Goal: Information Seeking & Learning: Find specific page/section

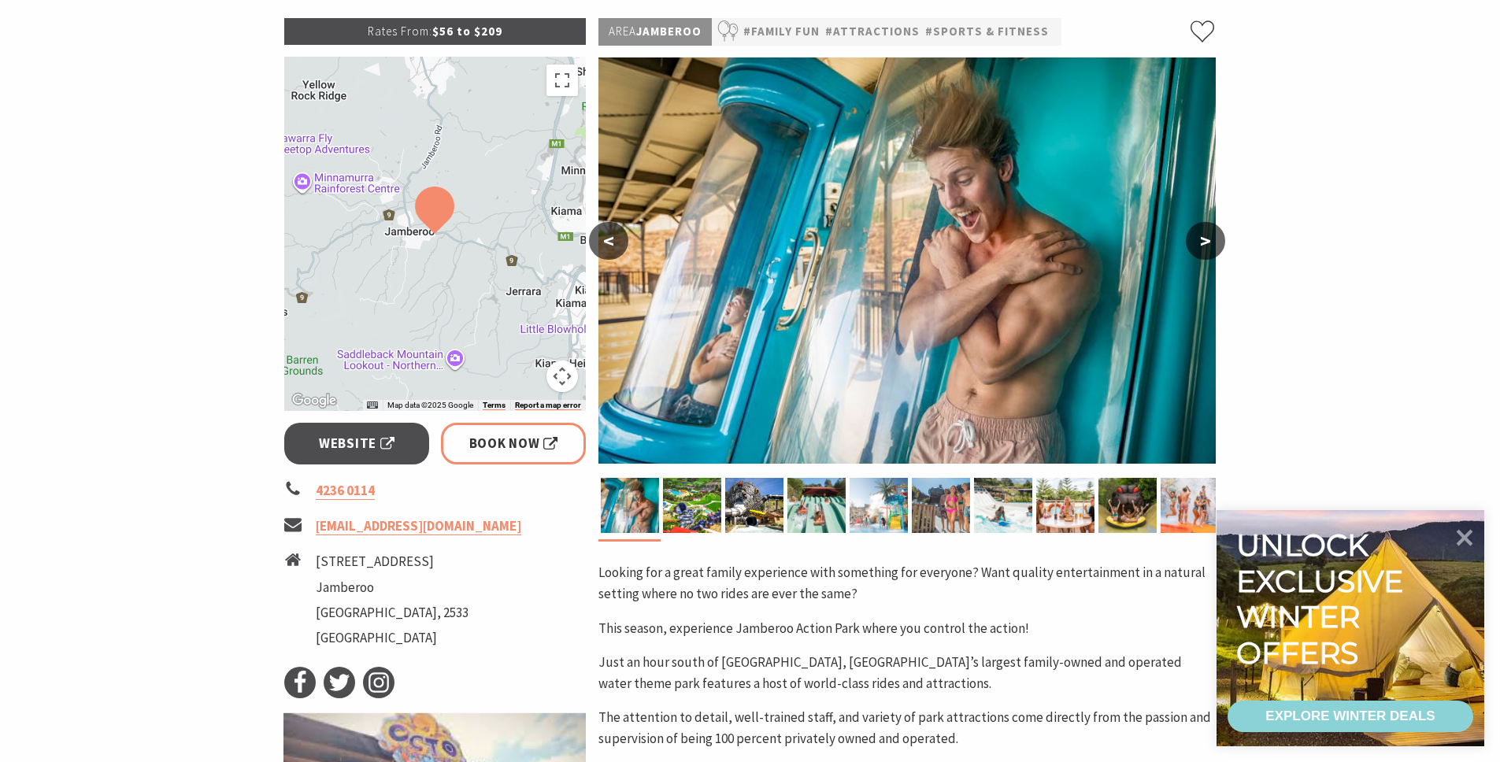
scroll to position [334, 0]
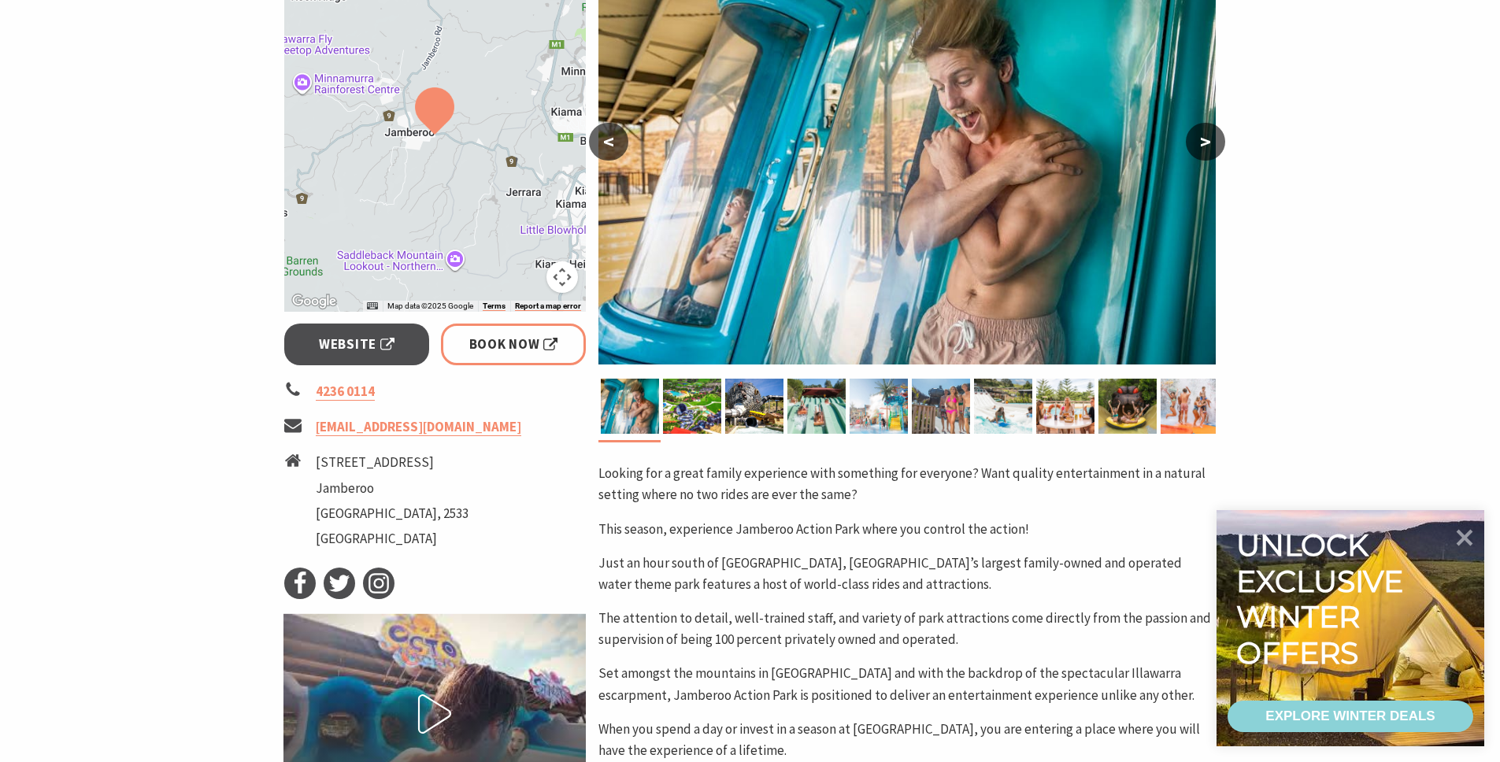
click at [228, 425] on section "Home Things To Do Family Fun [GEOGRAPHIC_DATA] [GEOGRAPHIC_DATA] Rates From: $5…" at bounding box center [750, 505] width 1500 height 1509
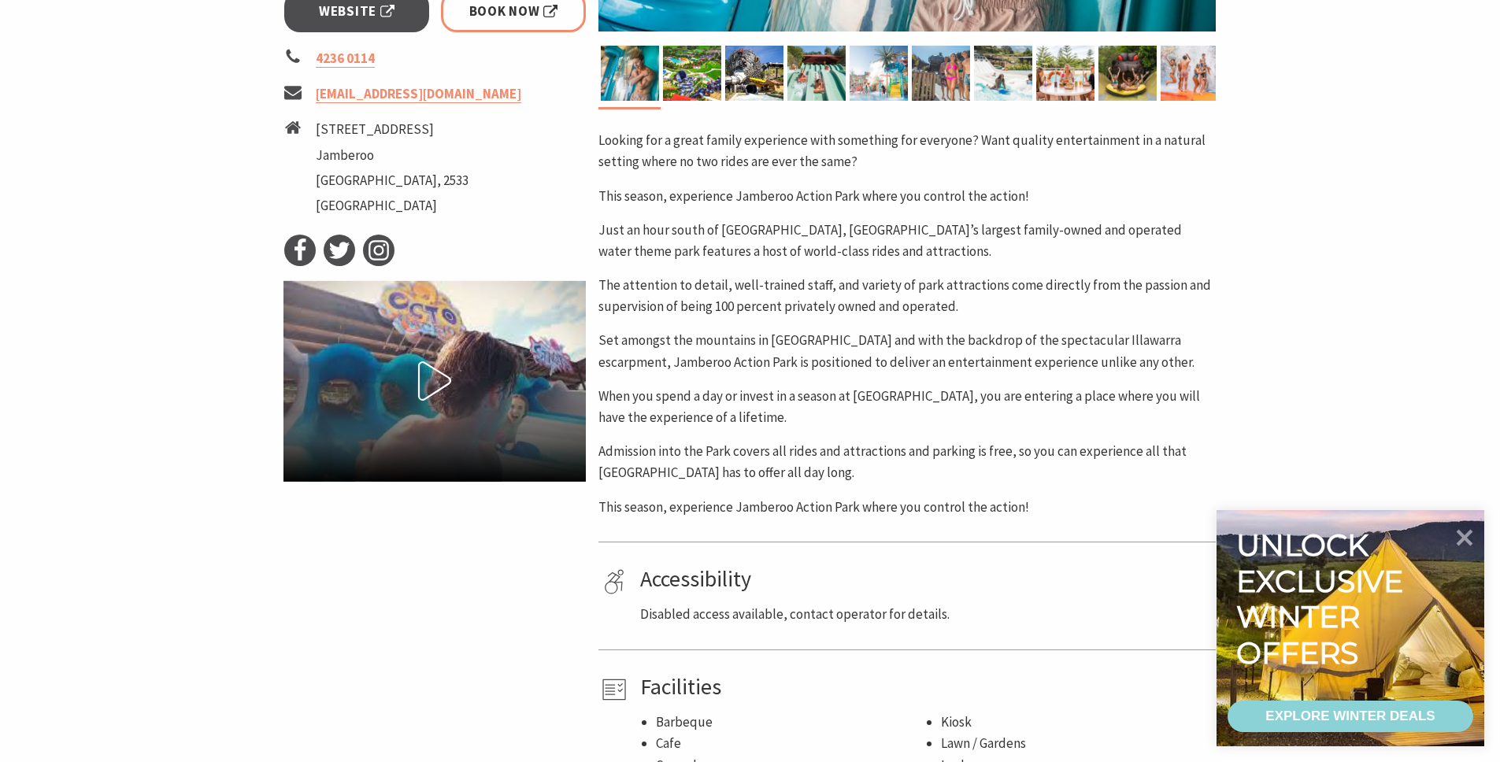
click at [228, 425] on section "Home Things To Do Family Fun [GEOGRAPHIC_DATA] [GEOGRAPHIC_DATA] Rates From: $5…" at bounding box center [750, 172] width 1500 height 1509
click at [729, 610] on p "Disabled access available, contact operator for details." at bounding box center [925, 614] width 570 height 21
click at [685, 614] on p "Disabled access available, contact operator for details." at bounding box center [925, 614] width 570 height 21
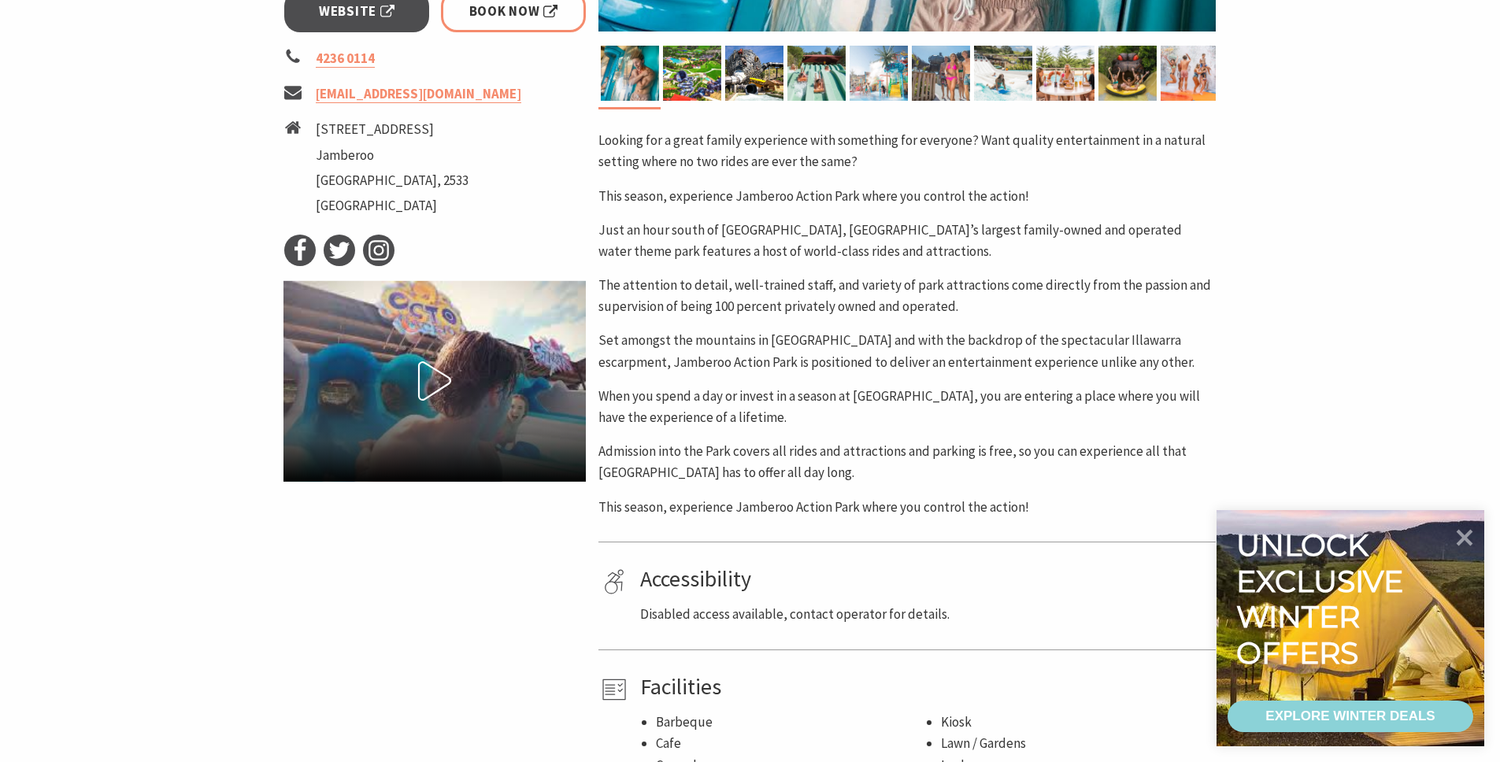
drag, startPoint x: 640, startPoint y: 614, endPoint x: 957, endPoint y: 617, distance: 316.6
click at [957, 617] on p "Disabled access available, contact operator for details." at bounding box center [925, 614] width 570 height 21
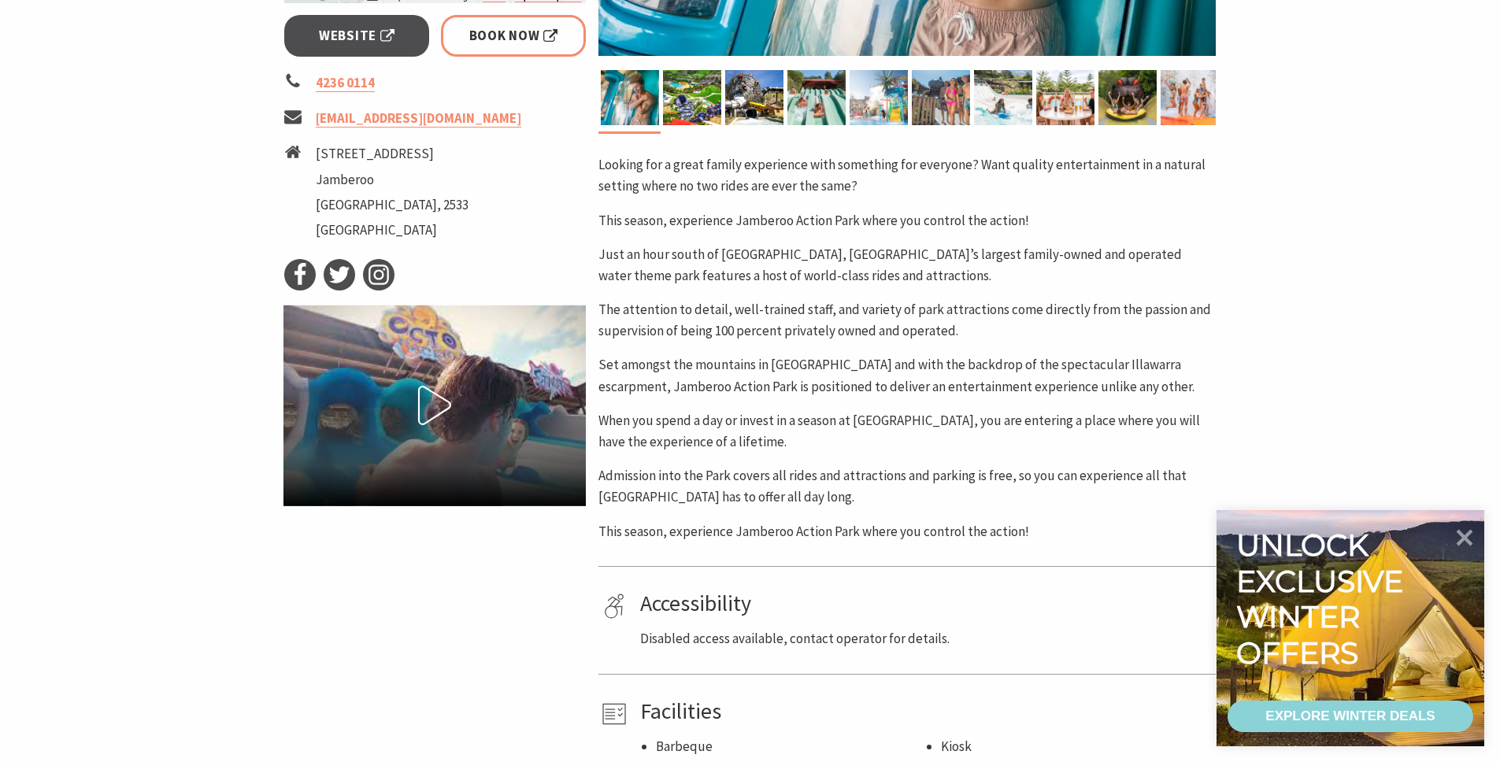
scroll to position [94, 0]
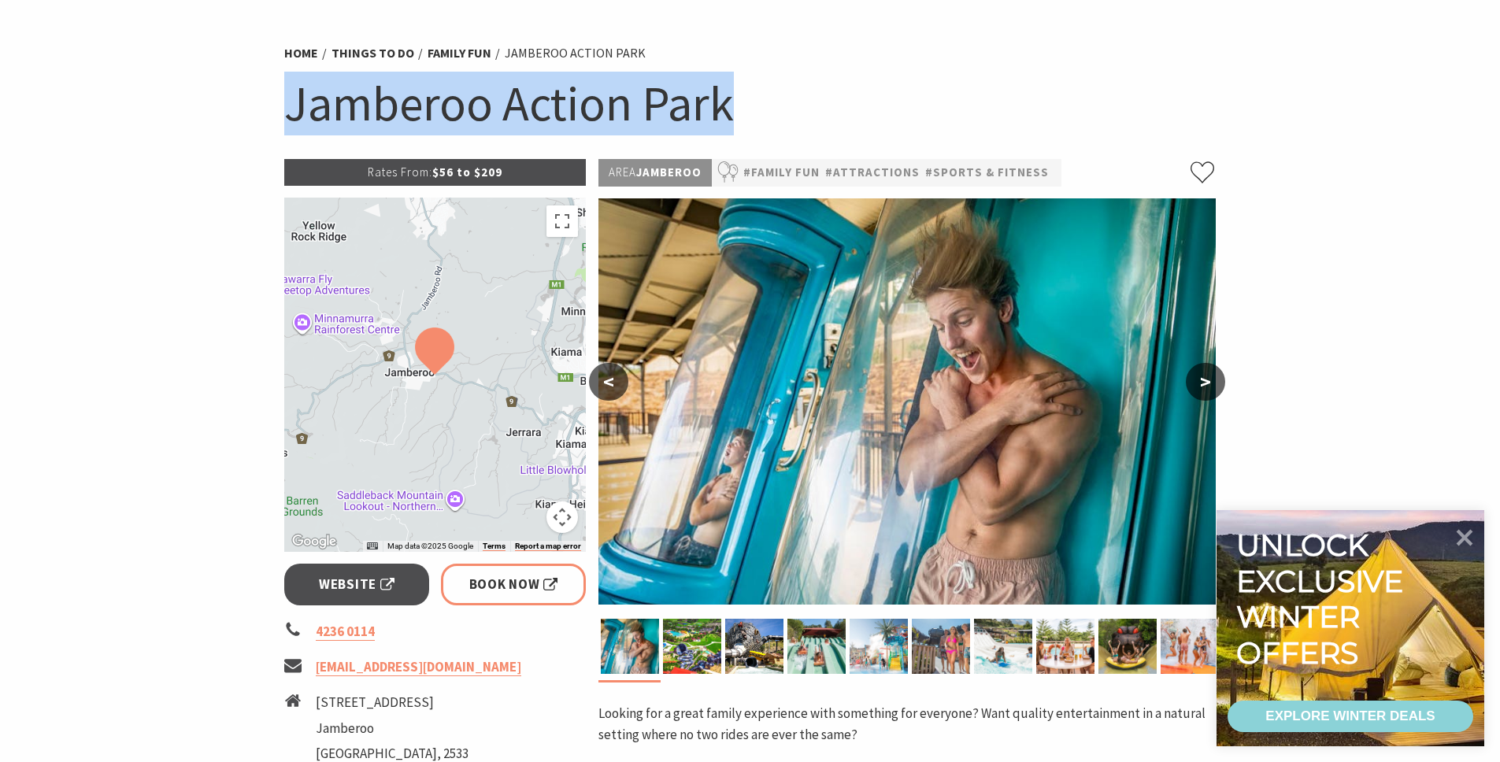
drag, startPoint x: 283, startPoint y: 117, endPoint x: 743, endPoint y: 124, distance: 460.8
click at [743, 124] on div "Home Things To Do Family Fun [GEOGRAPHIC_DATA] [GEOGRAPHIC_DATA]" at bounding box center [750, 97] width 945 height 124
